Goal: Task Accomplishment & Management: Use online tool/utility

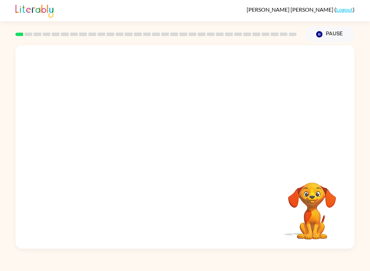
click at [322, 32] on icon "Pause" at bounding box center [320, 35] width 8 height 8
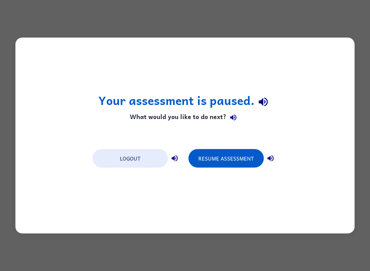
click at [138, 158] on button "Logout" at bounding box center [130, 158] width 75 height 19
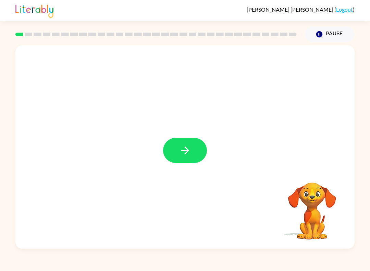
click at [196, 157] on button "button" at bounding box center [185, 150] width 44 height 25
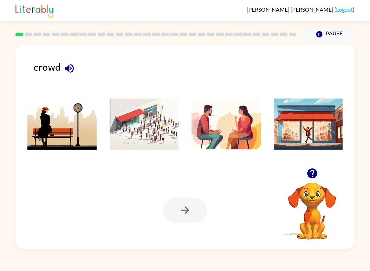
click at [307, 145] on img at bounding box center [308, 123] width 69 height 51
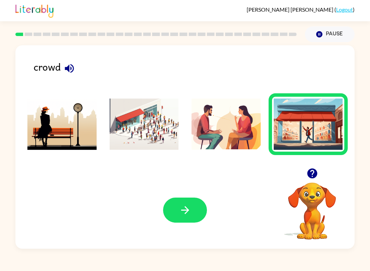
click at [198, 211] on button "button" at bounding box center [185, 210] width 44 height 25
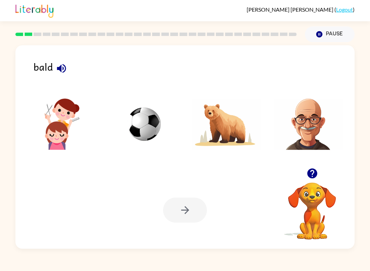
click at [307, 129] on img at bounding box center [308, 123] width 69 height 51
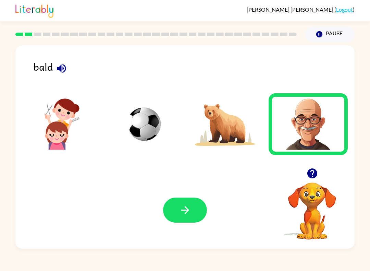
click at [199, 216] on button "button" at bounding box center [185, 210] width 44 height 25
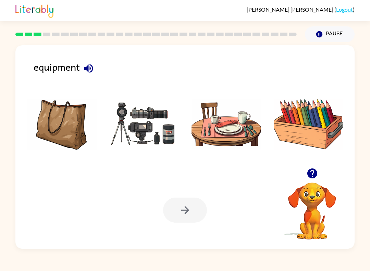
click at [308, 126] on img at bounding box center [308, 123] width 69 height 51
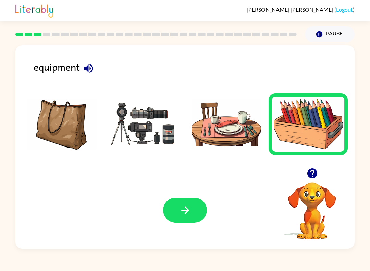
click at [147, 146] on img at bounding box center [144, 123] width 69 height 51
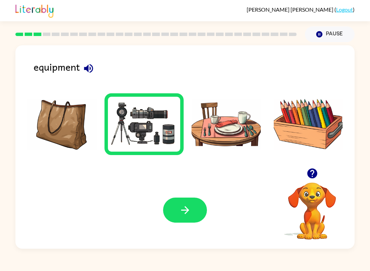
click at [187, 210] on icon "button" at bounding box center [185, 210] width 8 height 8
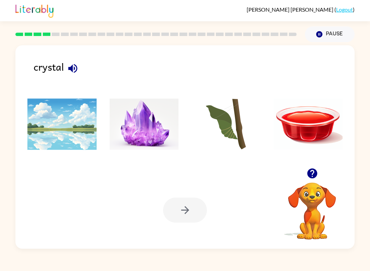
click at [155, 121] on img at bounding box center [144, 123] width 69 height 51
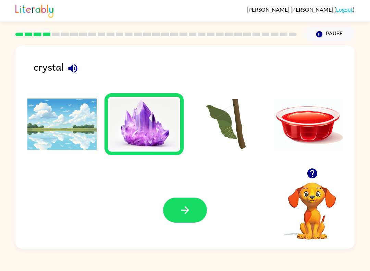
click at [180, 222] on button "button" at bounding box center [185, 210] width 44 height 25
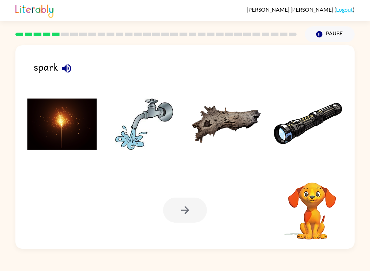
click at [143, 126] on img at bounding box center [144, 123] width 69 height 51
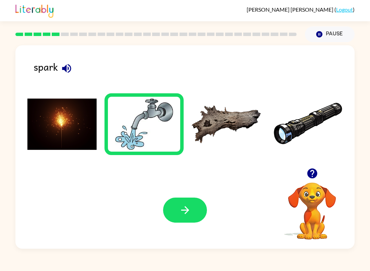
click at [187, 217] on button "button" at bounding box center [185, 210] width 44 height 25
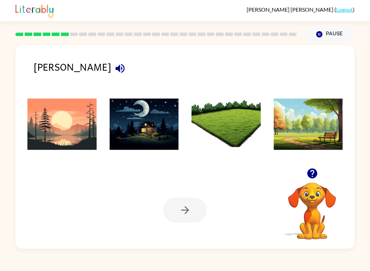
click at [257, 224] on div "Your browser must support playing .mp4 files to use Literably. Please try using…" at bounding box center [185, 209] width 340 height 77
click at [234, 148] on img at bounding box center [226, 123] width 69 height 51
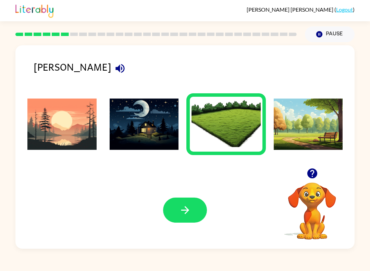
click at [70, 131] on img at bounding box center [61, 123] width 69 height 51
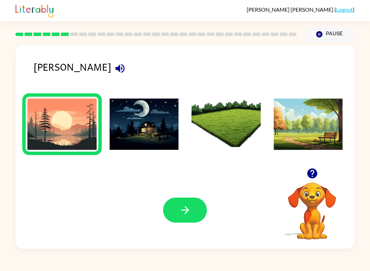
click at [182, 209] on icon "button" at bounding box center [185, 210] width 12 height 12
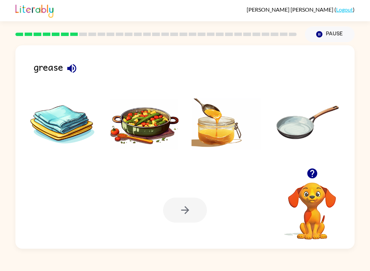
click at [209, 144] on img at bounding box center [226, 123] width 69 height 51
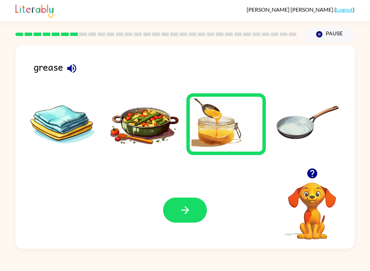
click at [183, 215] on icon "button" at bounding box center [185, 210] width 12 height 12
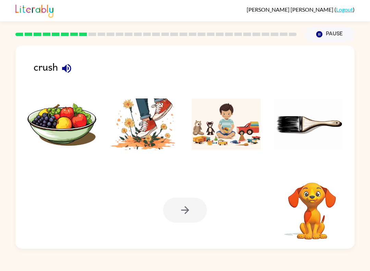
click at [193, 213] on div at bounding box center [185, 210] width 44 height 25
click at [167, 129] on img at bounding box center [144, 123] width 69 height 51
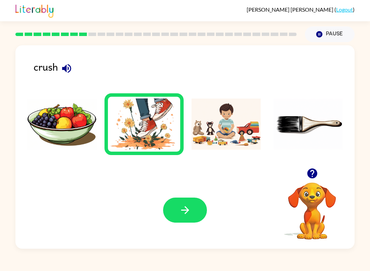
click at [194, 213] on button "button" at bounding box center [185, 210] width 44 height 25
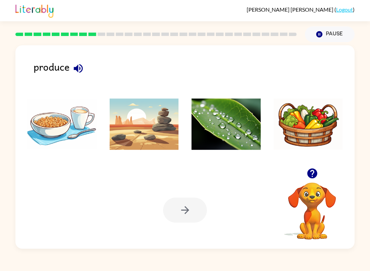
click at [219, 136] on img at bounding box center [226, 123] width 69 height 51
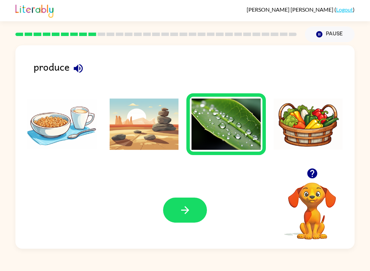
click at [189, 207] on icon "button" at bounding box center [185, 210] width 12 height 12
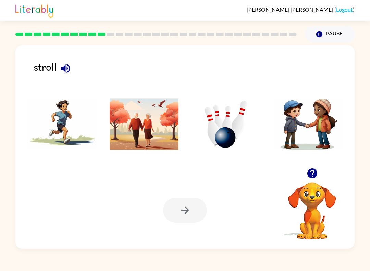
click at [214, 135] on img at bounding box center [226, 123] width 69 height 51
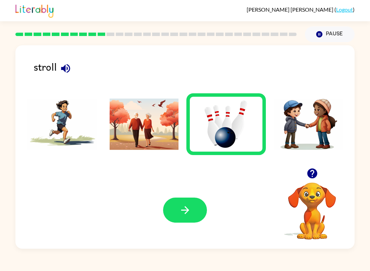
click at [181, 214] on icon "button" at bounding box center [185, 210] width 12 height 12
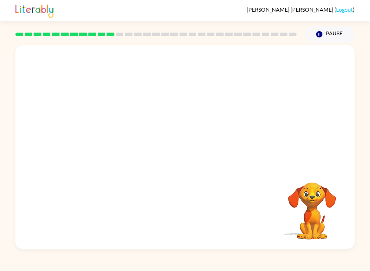
click at [203, 142] on video "Your browser must support playing .mp4 files to use Literably. Please try using…" at bounding box center [185, 106] width 340 height 123
click at [194, 134] on video "Your browser must support playing .mp4 files to use Literably. Please try using…" at bounding box center [185, 106] width 340 height 123
click at [209, 135] on video "Your browser must support playing .mp4 files to use Literably. Please try using…" at bounding box center [185, 106] width 340 height 123
click at [274, 73] on video "Your browser must support playing .mp4 files to use Literably. Please try using…" at bounding box center [185, 106] width 340 height 123
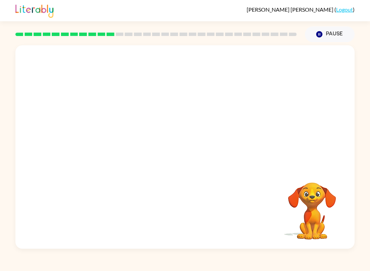
click at [272, 72] on video "Your browser must support playing .mp4 files to use Literably. Please try using…" at bounding box center [185, 106] width 340 height 123
click at [274, 68] on video "Your browser must support playing .mp4 files to use Literably. Please try using…" at bounding box center [185, 106] width 340 height 123
click at [277, 69] on video "Your browser must support playing .mp4 files to use Literably. Please try using…" at bounding box center [185, 106] width 340 height 123
click at [187, 159] on button "button" at bounding box center [185, 150] width 44 height 25
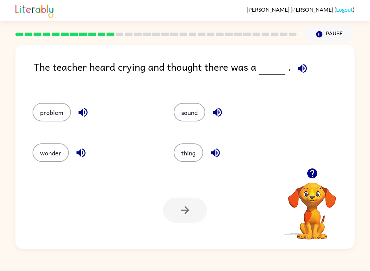
click at [51, 105] on button "problem" at bounding box center [52, 112] width 38 height 19
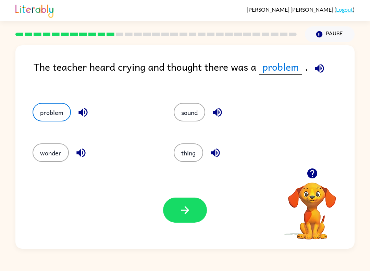
click at [196, 204] on button "button" at bounding box center [185, 210] width 44 height 25
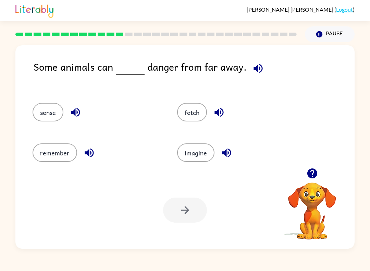
click at [193, 112] on button "fetch" at bounding box center [192, 112] width 30 height 19
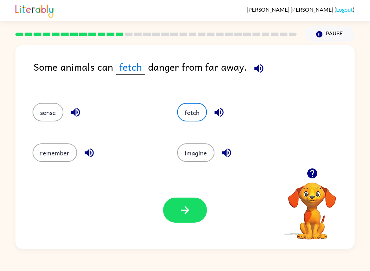
click at [187, 215] on icon "button" at bounding box center [185, 210] width 12 height 12
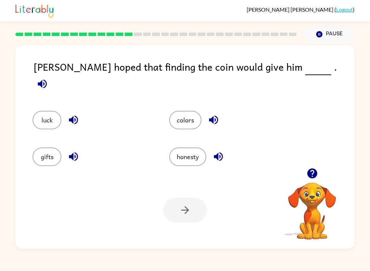
click at [55, 117] on button "luck" at bounding box center [47, 120] width 29 height 19
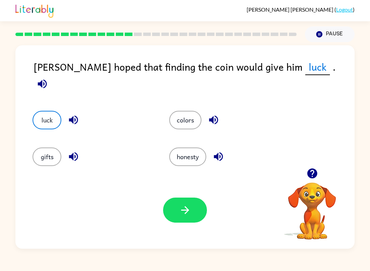
click at [192, 216] on button "button" at bounding box center [185, 210] width 44 height 25
click at [192, 216] on div at bounding box center [185, 210] width 44 height 25
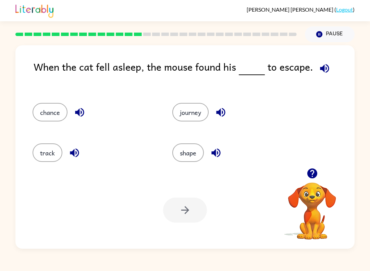
click at [52, 115] on button "chance" at bounding box center [50, 112] width 35 height 19
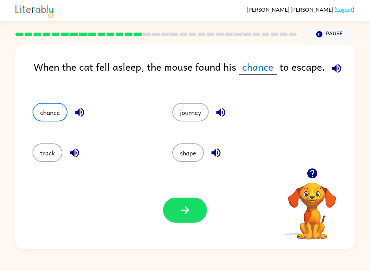
click at [180, 210] on icon "button" at bounding box center [185, 210] width 12 height 12
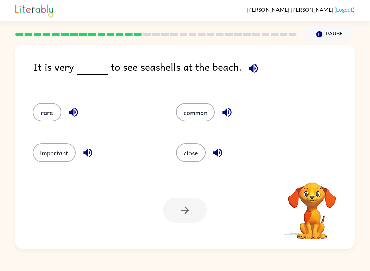
click at [188, 212] on div at bounding box center [185, 210] width 44 height 25
click at [190, 107] on button "common" at bounding box center [195, 112] width 39 height 19
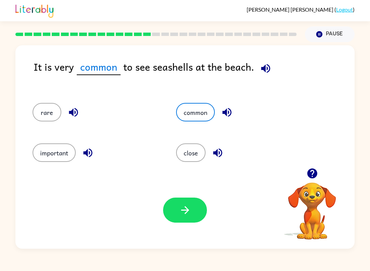
click at [192, 212] on button "button" at bounding box center [185, 210] width 44 height 25
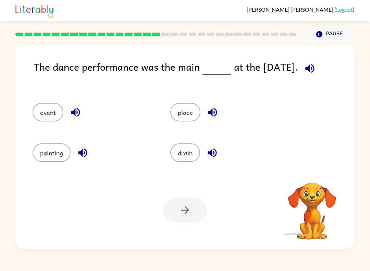
click at [176, 224] on div "Your browser must support playing .mp4 files to use Literably. Please try using…" at bounding box center [185, 209] width 340 height 77
click at [59, 154] on button "painting" at bounding box center [52, 152] width 38 height 19
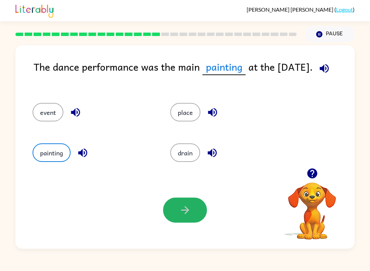
click at [178, 211] on button "button" at bounding box center [185, 210] width 44 height 25
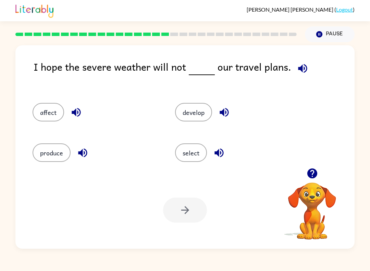
click at [192, 157] on button "select" at bounding box center [191, 152] width 32 height 19
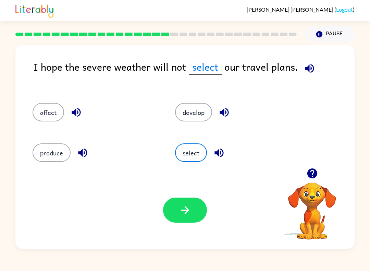
click at [191, 214] on button "button" at bounding box center [185, 210] width 44 height 25
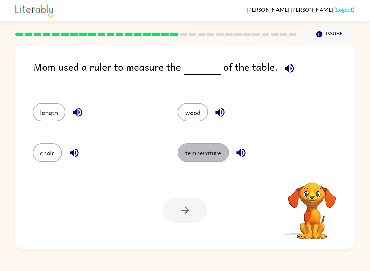
click at [207, 150] on button "temperature" at bounding box center [203, 152] width 51 height 19
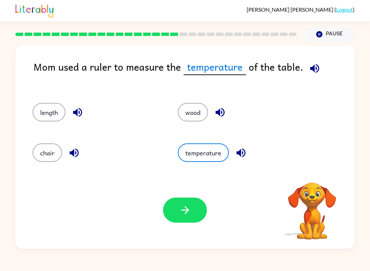
click at [184, 209] on icon "button" at bounding box center [185, 210] width 12 height 12
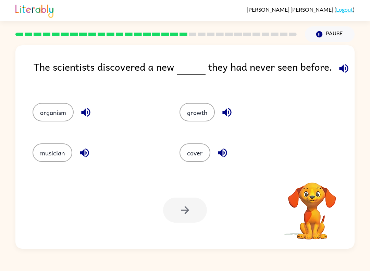
click at [183, 159] on button "cover" at bounding box center [195, 152] width 31 height 19
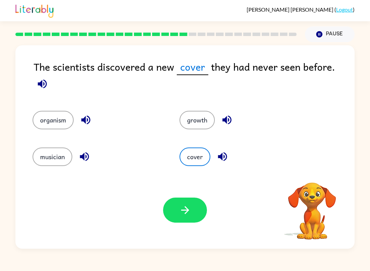
click at [186, 207] on icon "button" at bounding box center [185, 210] width 12 height 12
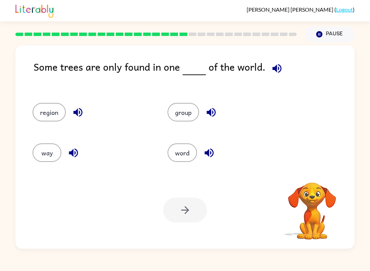
click at [180, 161] on button "word" at bounding box center [182, 152] width 29 height 19
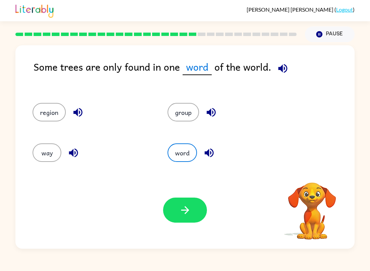
click at [184, 205] on icon "button" at bounding box center [185, 210] width 12 height 12
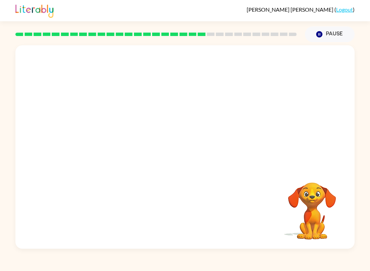
click at [121, 147] on video "Your browser must support playing .mp4 files to use Literably. Please try using…" at bounding box center [185, 106] width 340 height 123
click at [124, 145] on video "Your browser must support playing .mp4 files to use Literably. Please try using…" at bounding box center [185, 106] width 340 height 123
click at [130, 146] on video "Your browser must support playing .mp4 files to use Literably. Please try using…" at bounding box center [185, 106] width 340 height 123
click at [129, 145] on video "Your browser must support playing .mp4 files to use Literably. Please try using…" at bounding box center [185, 106] width 340 height 123
click at [125, 147] on video "Your browser must support playing .mp4 files to use Literably. Please try using…" at bounding box center [185, 106] width 340 height 123
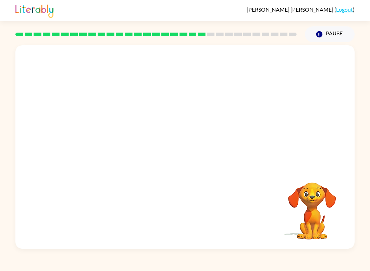
click at [125, 147] on video "Your browser must support playing .mp4 files to use Literably. Please try using…" at bounding box center [185, 106] width 340 height 123
click at [115, 147] on video "Your browser must support playing .mp4 files to use Literably. Please try using…" at bounding box center [185, 106] width 340 height 123
click at [119, 146] on video "Your browser must support playing .mp4 files to use Literably. Please try using…" at bounding box center [185, 106] width 340 height 123
click at [120, 144] on video "Your browser must support playing .mp4 files to use Literably. Please try using…" at bounding box center [185, 106] width 340 height 123
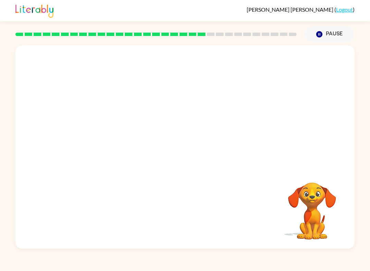
click at [142, 141] on video "Your browser must support playing .mp4 files to use Literably. Please try using…" at bounding box center [185, 106] width 340 height 123
click at [135, 147] on video "Your browser must support playing .mp4 files to use Literably. Please try using…" at bounding box center [185, 106] width 340 height 123
click at [199, 152] on div at bounding box center [185, 150] width 44 height 25
click at [182, 160] on div at bounding box center [185, 150] width 44 height 25
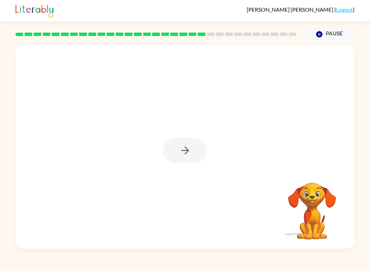
click at [186, 154] on div at bounding box center [185, 150] width 44 height 25
click at [191, 153] on div at bounding box center [185, 150] width 44 height 25
click at [179, 153] on div at bounding box center [185, 150] width 44 height 25
click at [182, 152] on div at bounding box center [185, 150] width 44 height 25
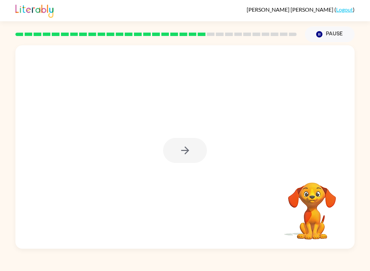
click at [180, 154] on icon "button" at bounding box center [185, 150] width 12 height 12
click at [180, 154] on div at bounding box center [185, 150] width 44 height 25
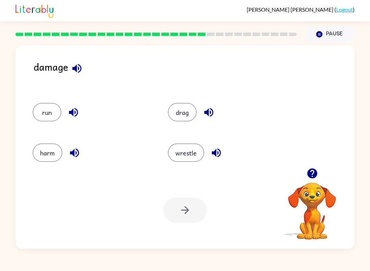
click at [198, 211] on div at bounding box center [185, 210] width 44 height 25
click at [198, 210] on div at bounding box center [185, 210] width 44 height 25
click at [193, 216] on div at bounding box center [185, 210] width 44 height 25
click at [155, 248] on div "Your browser must support playing .mp4 files to use Literably. Please try using…" at bounding box center [185, 209] width 340 height 77
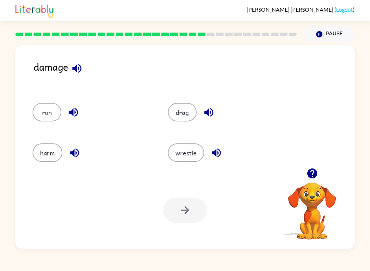
click at [48, 153] on button "harm" at bounding box center [48, 152] width 30 height 19
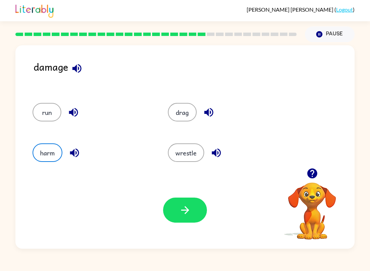
click at [76, 153] on icon "button" at bounding box center [74, 153] width 9 height 9
click at [80, 155] on icon "button" at bounding box center [75, 153] width 12 height 12
click at [77, 155] on icon "button" at bounding box center [75, 153] width 12 height 12
click at [71, 149] on icon "button" at bounding box center [75, 153] width 12 height 12
click at [47, 151] on button "harm" at bounding box center [48, 152] width 30 height 19
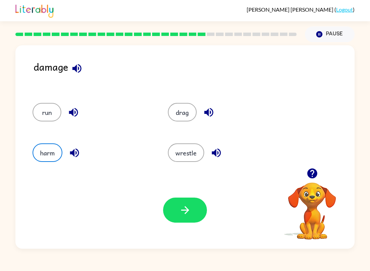
click at [176, 206] on button "button" at bounding box center [185, 210] width 44 height 25
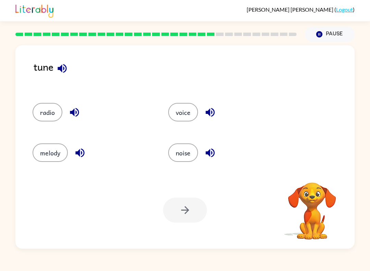
click at [77, 115] on icon "button" at bounding box center [75, 112] width 12 height 12
click at [71, 110] on icon "button" at bounding box center [75, 112] width 12 height 12
click at [197, 114] on button "voice" at bounding box center [183, 112] width 30 height 19
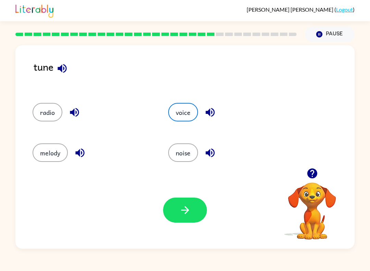
click at [194, 212] on button "button" at bounding box center [185, 210] width 44 height 25
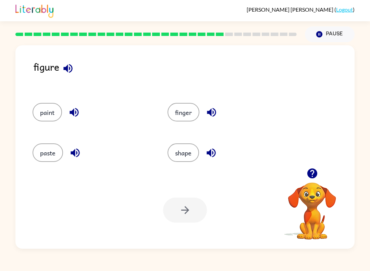
click at [212, 107] on icon "button" at bounding box center [212, 112] width 12 height 12
click at [213, 111] on icon "button" at bounding box center [212, 112] width 12 height 12
click at [209, 107] on icon "button" at bounding box center [212, 112] width 12 height 12
click at [70, 64] on icon "button" at bounding box center [68, 68] width 12 height 12
click at [190, 110] on button "finger" at bounding box center [184, 112] width 32 height 19
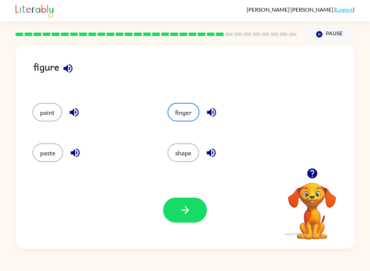
click at [188, 201] on button "button" at bounding box center [185, 210] width 44 height 25
click at [187, 200] on div at bounding box center [185, 210] width 44 height 25
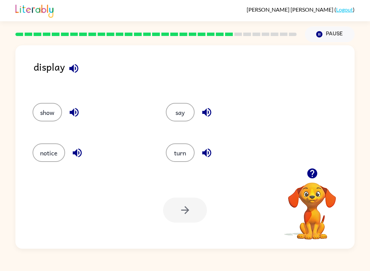
click at [52, 151] on button "notice" at bounding box center [49, 152] width 33 height 19
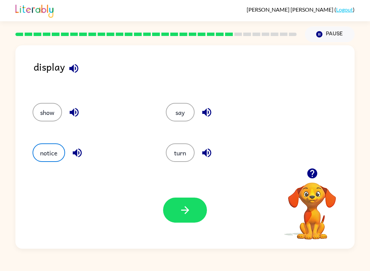
click at [177, 211] on button "button" at bounding box center [185, 210] width 44 height 25
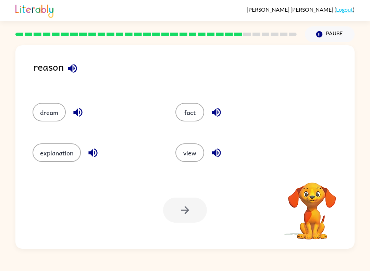
click at [202, 211] on div at bounding box center [185, 210] width 44 height 25
click at [72, 162] on button "explanation" at bounding box center [57, 152] width 48 height 19
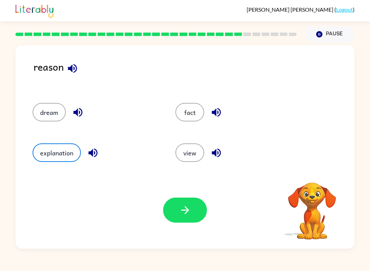
click at [77, 114] on icon "button" at bounding box center [77, 112] width 9 height 9
click at [97, 149] on icon "button" at bounding box center [93, 153] width 12 height 12
click at [129, 177] on div "Your browser must support playing .mp4 files to use Literably. Please try using…" at bounding box center [185, 209] width 340 height 77
click at [178, 210] on button "button" at bounding box center [185, 210] width 44 height 25
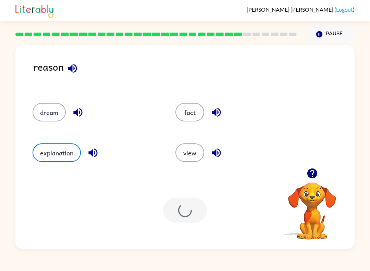
click at [309, 178] on icon "button" at bounding box center [313, 173] width 12 height 12
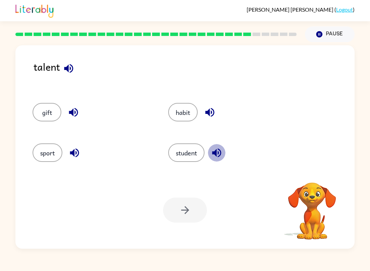
click at [211, 153] on button "button" at bounding box center [216, 152] width 17 height 17
click at [78, 160] on button "button" at bounding box center [74, 152] width 17 height 17
click at [179, 204] on div at bounding box center [185, 210] width 44 height 25
click at [212, 112] on icon "button" at bounding box center [209, 112] width 9 height 9
click at [190, 200] on div at bounding box center [185, 210] width 44 height 25
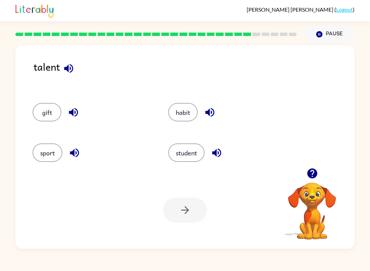
click at [75, 117] on icon "button" at bounding box center [74, 112] width 12 height 12
click at [217, 153] on icon "button" at bounding box center [216, 153] width 9 height 9
click at [207, 116] on icon "button" at bounding box center [210, 112] width 12 height 12
click at [180, 119] on button "habit" at bounding box center [182, 112] width 29 height 19
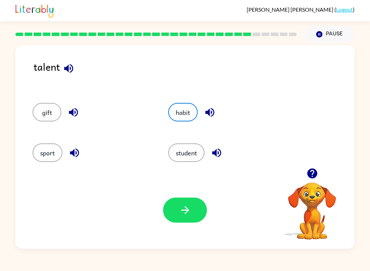
click at [185, 208] on icon "button" at bounding box center [185, 210] width 12 height 12
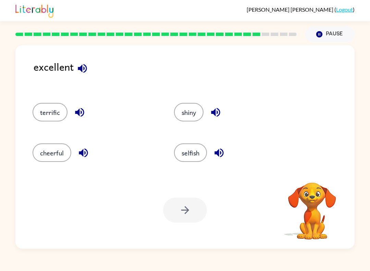
click at [69, 108] on div "terrific" at bounding box center [96, 112] width 126 height 19
click at [69, 107] on div "terrific" at bounding box center [96, 112] width 126 height 19
click at [208, 213] on div "Your browser must support playing .mp4 files to use Literably. Please try using…" at bounding box center [185, 209] width 340 height 77
click at [87, 106] on div "terrific" at bounding box center [96, 112] width 126 height 19
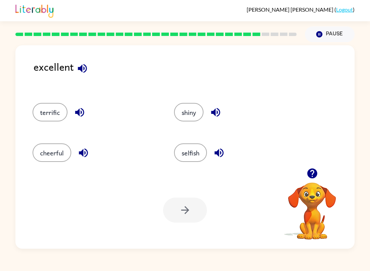
click at [81, 108] on icon "button" at bounding box center [80, 112] width 12 height 12
click at [180, 202] on div at bounding box center [185, 210] width 44 height 25
click at [52, 116] on button "terrific" at bounding box center [50, 112] width 35 height 19
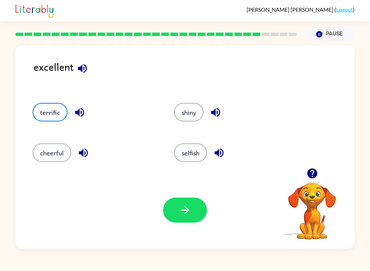
click at [181, 211] on icon "button" at bounding box center [185, 210] width 12 height 12
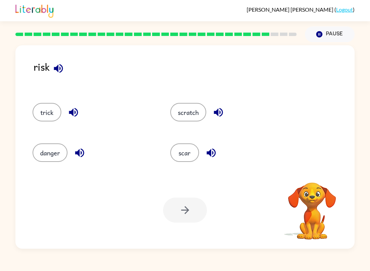
click at [73, 118] on icon "button" at bounding box center [74, 112] width 12 height 12
click at [58, 111] on button "trick" at bounding box center [47, 112] width 29 height 19
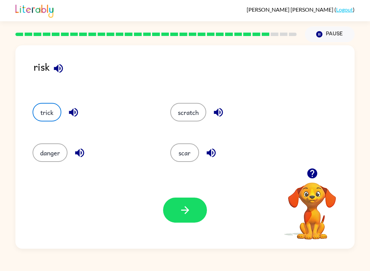
click at [171, 212] on button "button" at bounding box center [185, 210] width 44 height 25
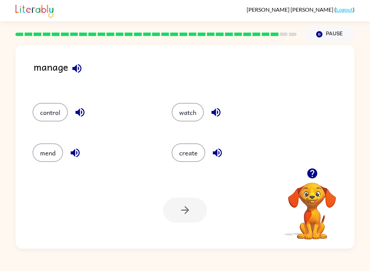
click at [73, 109] on button "button" at bounding box center [79, 112] width 17 height 17
click at [43, 113] on button "control" at bounding box center [50, 112] width 35 height 19
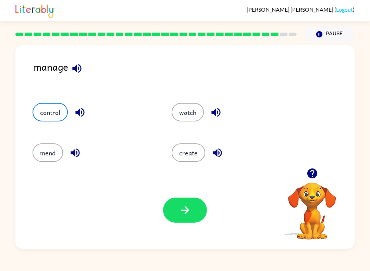
click at [191, 210] on icon "button" at bounding box center [185, 210] width 12 height 12
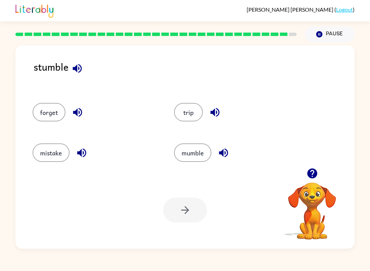
click at [82, 153] on icon "button" at bounding box center [82, 153] width 12 height 12
click at [48, 149] on button "mistake" at bounding box center [51, 152] width 37 height 19
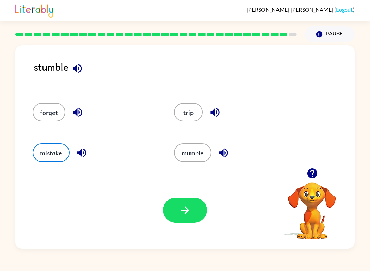
click at [187, 208] on icon "button" at bounding box center [185, 210] width 12 height 12
